Goal: Transaction & Acquisition: Purchase product/service

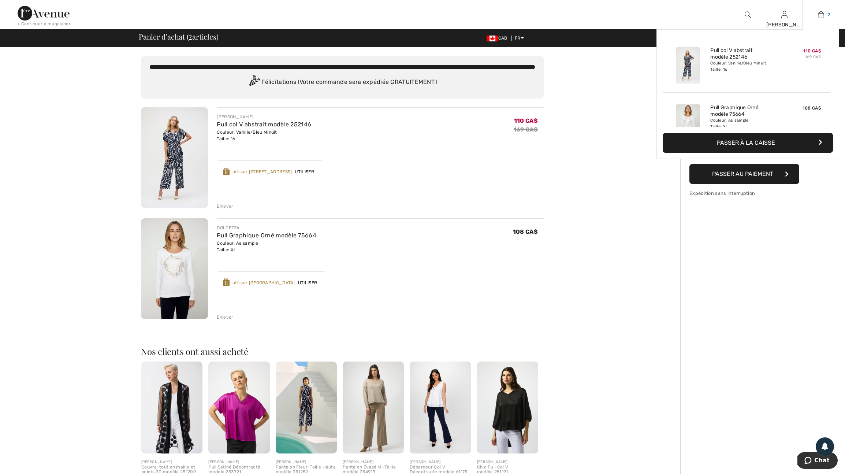
click at [812, 13] on link "2" at bounding box center [821, 14] width 36 height 9
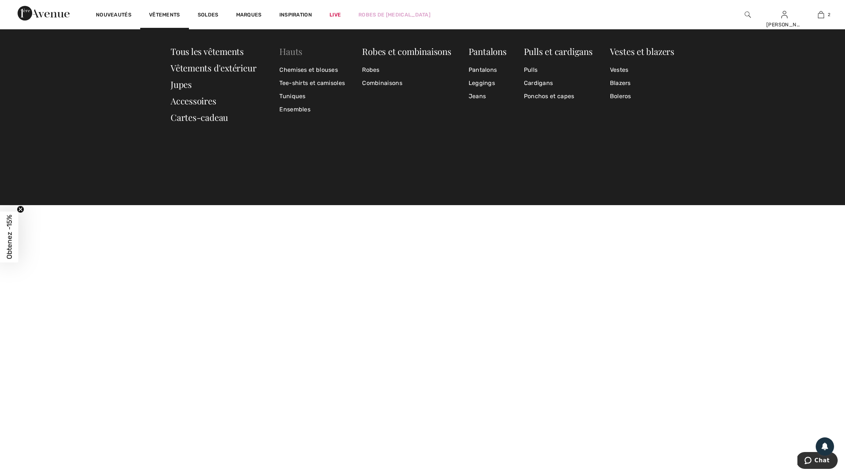
click at [299, 52] on link "Hauts" at bounding box center [290, 51] width 23 height 12
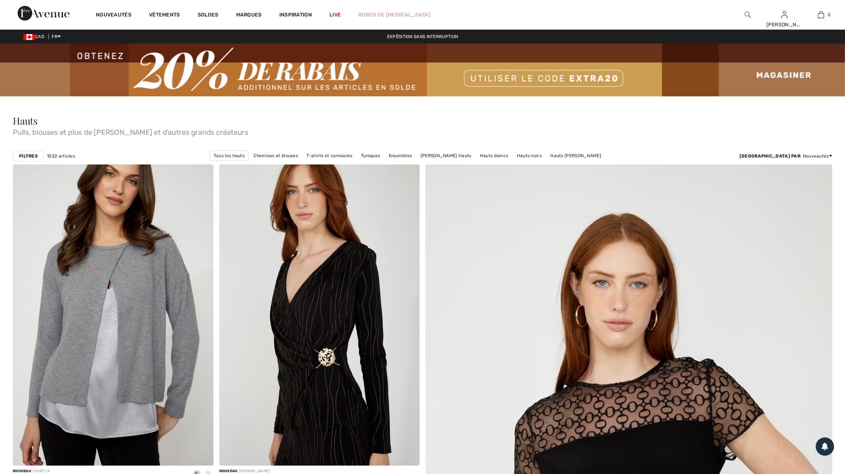
checkbox input "true"
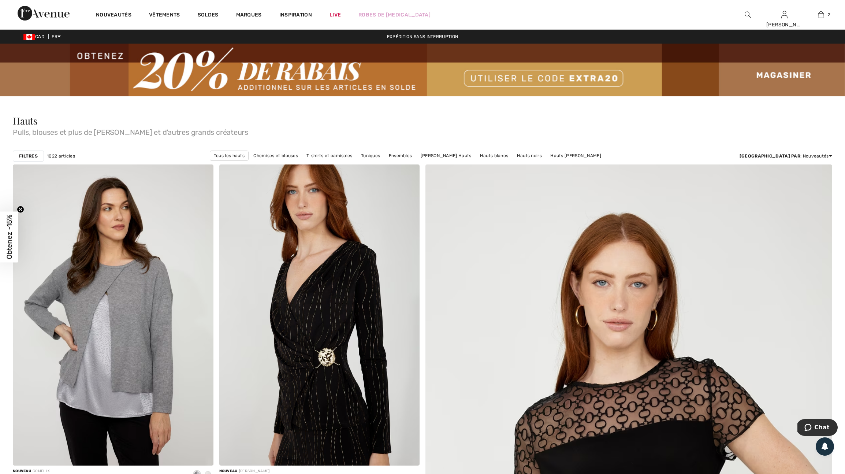
click at [37, 159] on strong "Filtres" at bounding box center [28, 156] width 19 height 7
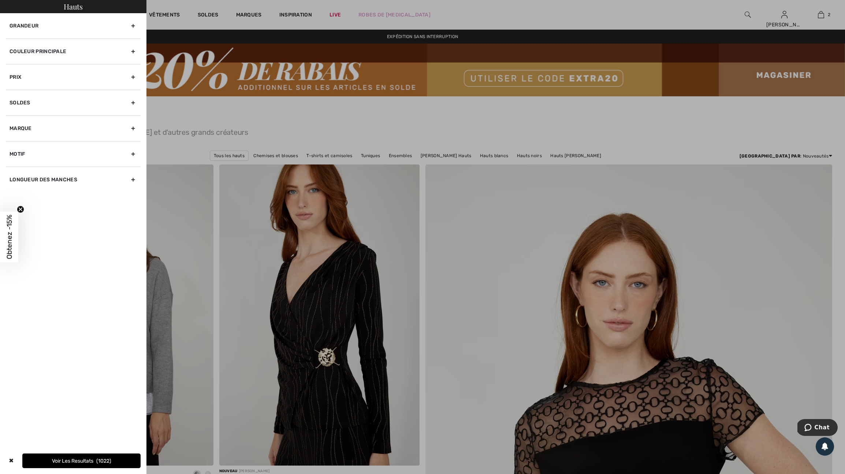
click at [132, 58] on div "Couleur Principale" at bounding box center [73, 51] width 135 height 26
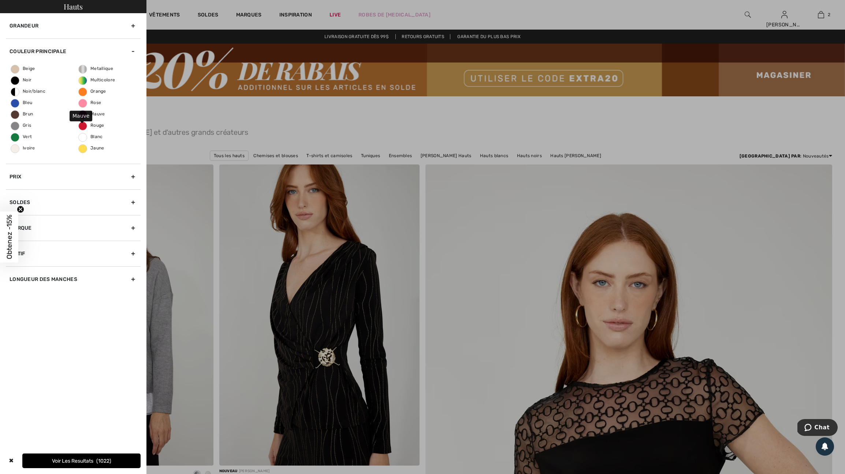
click at [85, 116] on span "Mauve" at bounding box center [92, 113] width 26 height 5
click at [0, 0] on input "Mauve" at bounding box center [0, 0] width 0 height 0
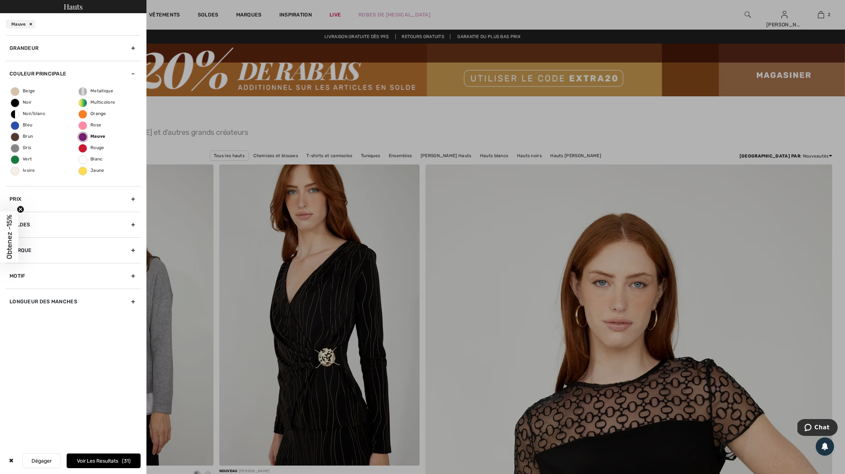
click at [116, 458] on button "Voir les resultats 31" at bounding box center [104, 460] width 74 height 15
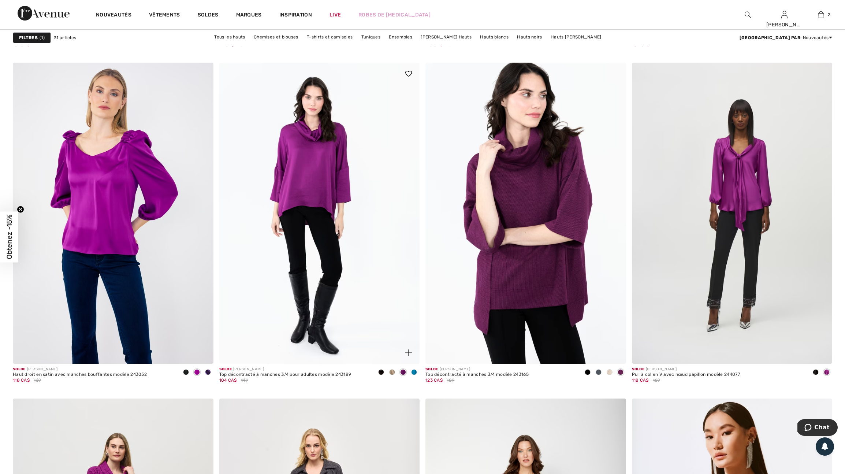
scroll to position [1871, 0]
